Goal: Task Accomplishment & Management: Use online tool/utility

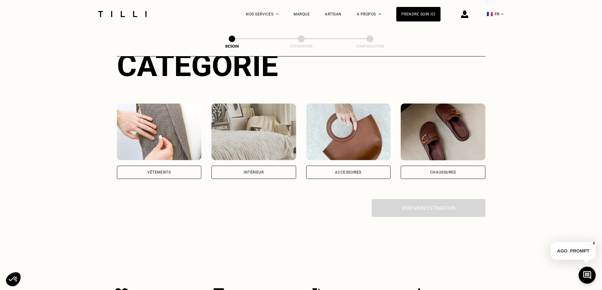
scroll to position [87, 0]
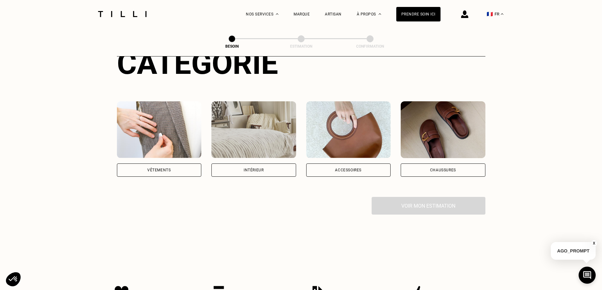
click at [171, 168] on div "Vêtements" at bounding box center [158, 170] width 23 height 4
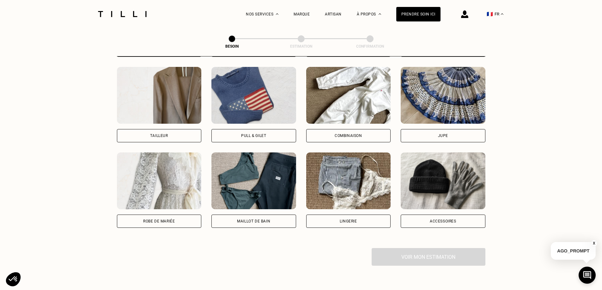
scroll to position [380, 0]
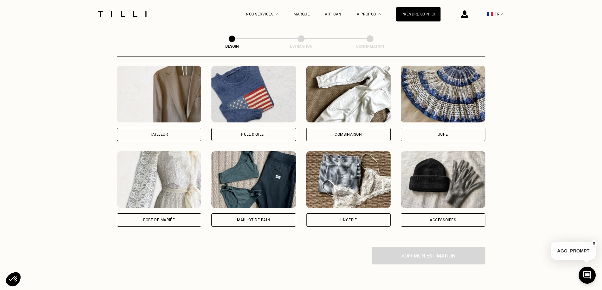
click at [150, 132] on div "Tailleur" at bounding box center [159, 134] width 85 height 13
select select "FR"
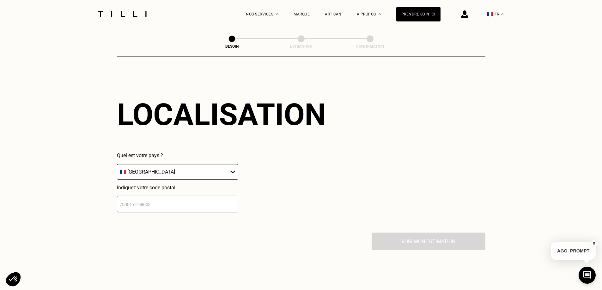
scroll to position [569, 0]
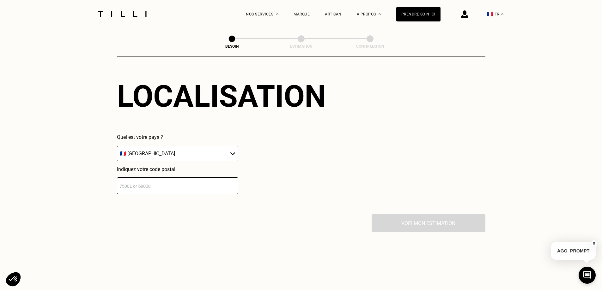
click at [190, 184] on input "number" at bounding box center [177, 186] width 121 height 17
type input "33560"
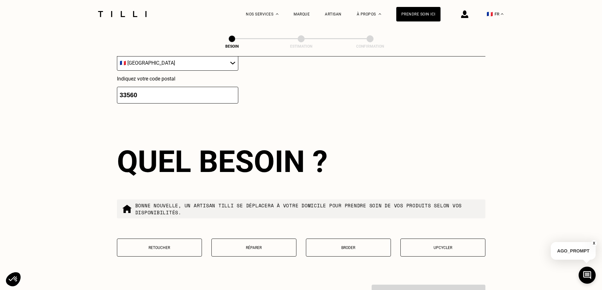
scroll to position [708, 0]
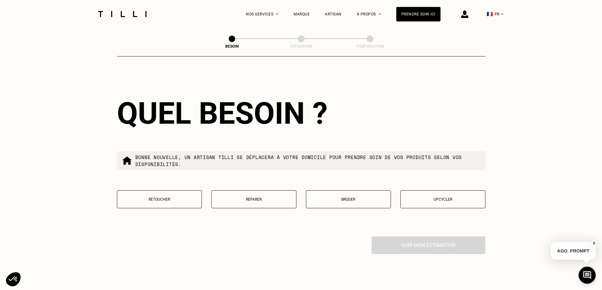
click at [180, 198] on p "Retoucher" at bounding box center [159, 200] width 78 height 4
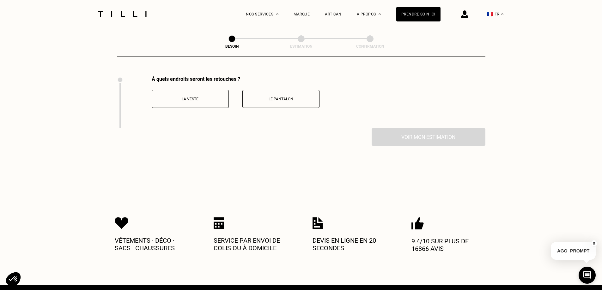
scroll to position [870, 0]
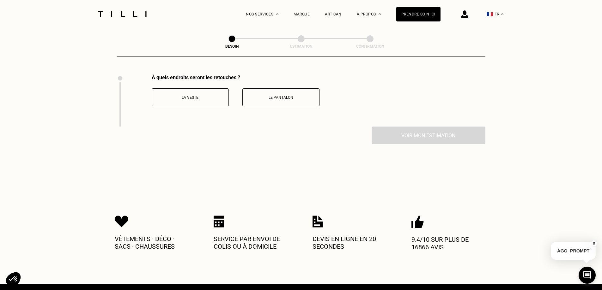
click at [212, 95] on p "La veste" at bounding box center [190, 97] width 70 height 4
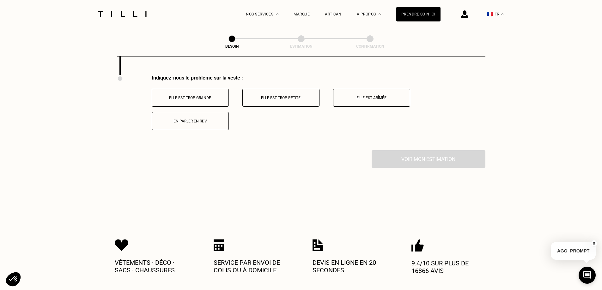
click at [263, 91] on div "Elle est trop grande Elle est trop petite Elle est abîmée En parler en RDV" at bounding box center [319, 105] width 334 height 49
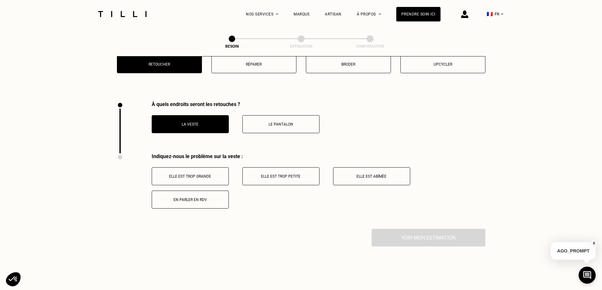
click at [263, 117] on button "Le pantalon" at bounding box center [280, 124] width 77 height 18
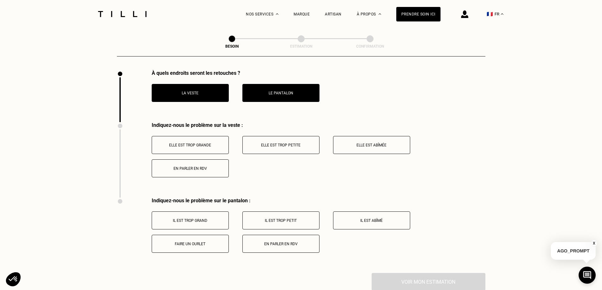
scroll to position [851, 0]
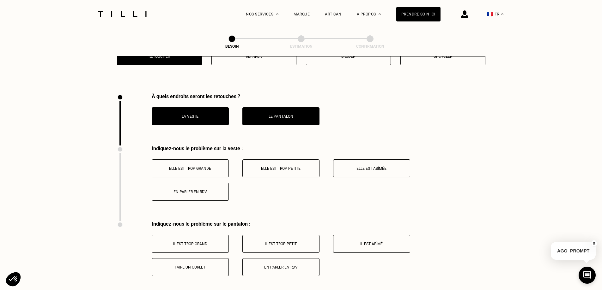
click at [212, 114] on p "La veste" at bounding box center [190, 116] width 70 height 4
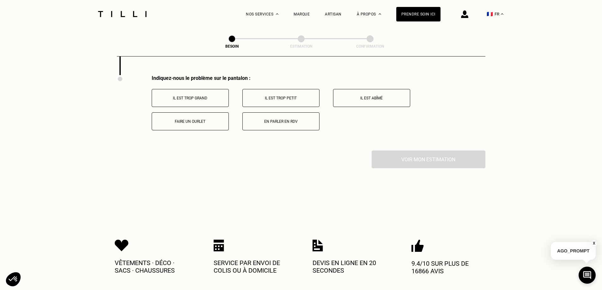
click at [272, 111] on div "Il est trop grand Il est trop petit Il est abîmé Faire un ourlet En parler en R…" at bounding box center [319, 109] width 334 height 41
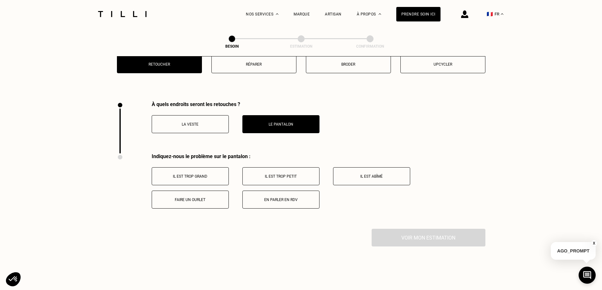
click at [275, 124] on button "Le pantalon" at bounding box center [280, 124] width 77 height 18
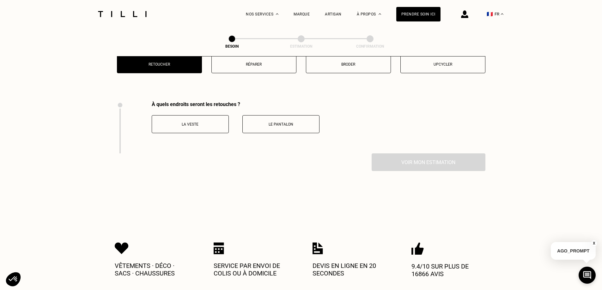
click at [210, 116] on button "La veste" at bounding box center [190, 124] width 77 height 18
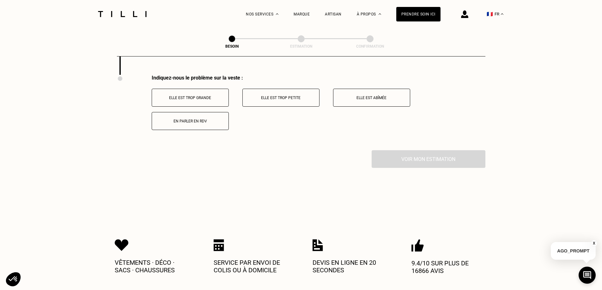
scroll to position [922, 0]
click at [213, 90] on button "Elle est trop grande" at bounding box center [190, 97] width 77 height 18
click at [206, 95] on p "Manches trop longues" at bounding box center [190, 97] width 70 height 4
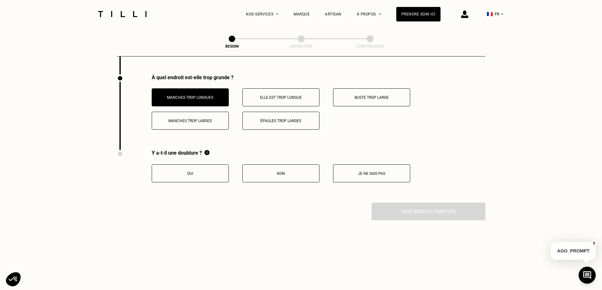
click at [198, 172] on p "Oui" at bounding box center [190, 174] width 70 height 4
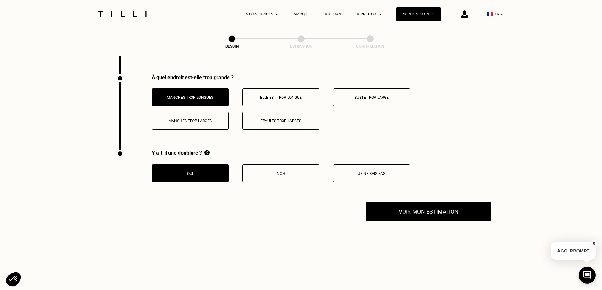
click at [405, 203] on button "Voir mon estimation" at bounding box center [428, 212] width 125 height 20
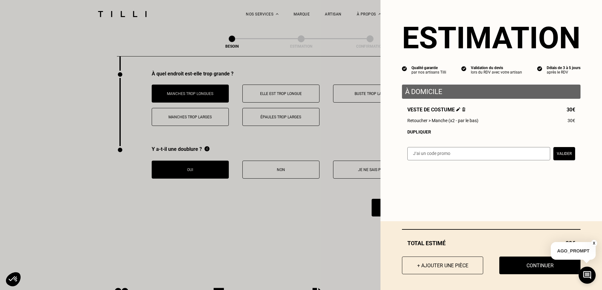
scroll to position [1061, 0]
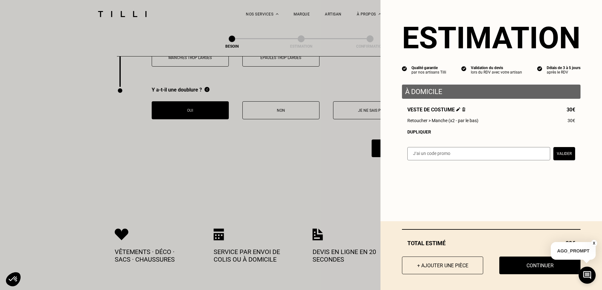
click at [595, 242] on button "X" at bounding box center [594, 243] width 6 height 7
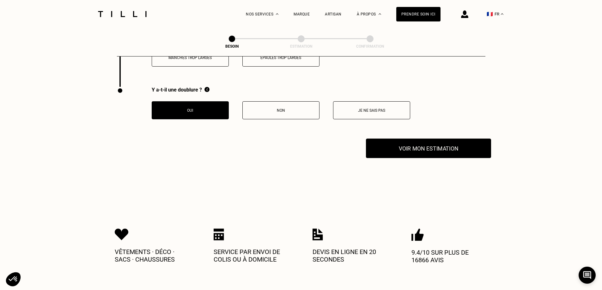
click at [458, 142] on button "Voir mon estimation" at bounding box center [428, 149] width 125 height 20
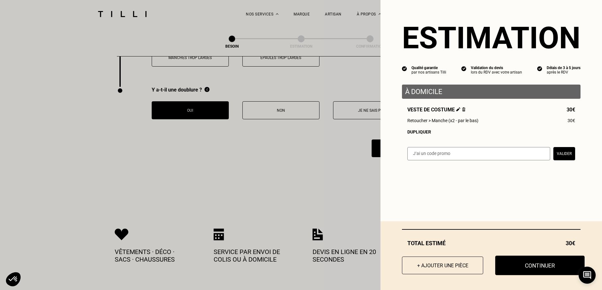
click at [527, 265] on button "Continuer" at bounding box center [539, 266] width 89 height 20
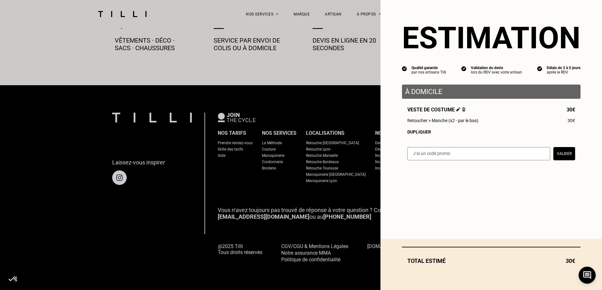
scroll to position [350, 0]
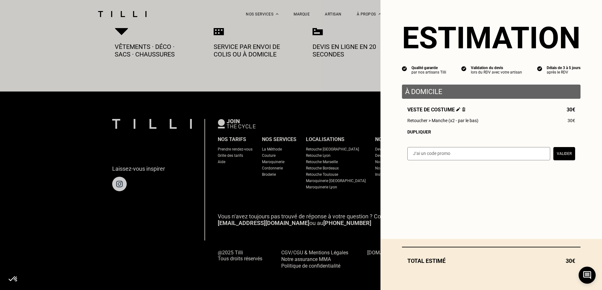
select select "FR"
